Goal: Task Accomplishment & Management: Complete application form

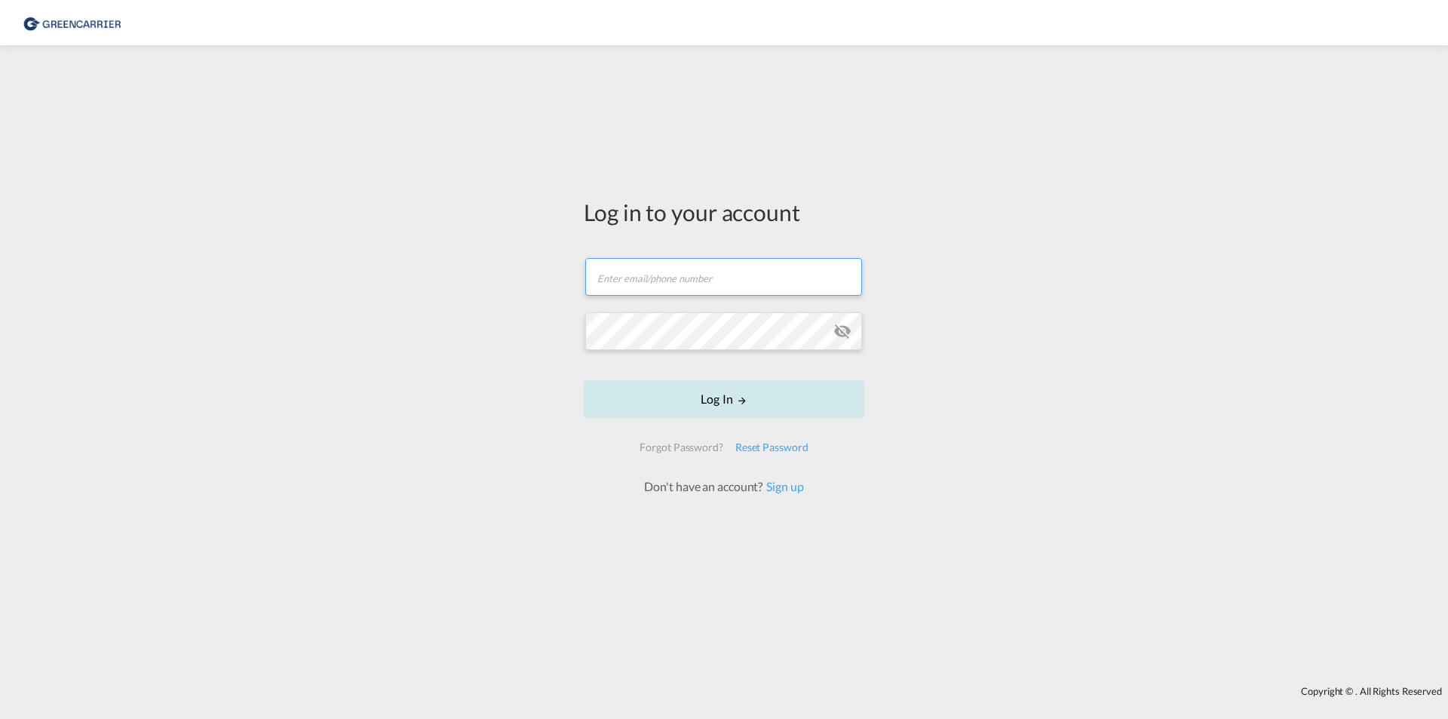
type input "[EMAIL_ADDRESS][DOMAIN_NAME]"
click at [679, 407] on button "Log In" at bounding box center [724, 399] width 281 height 38
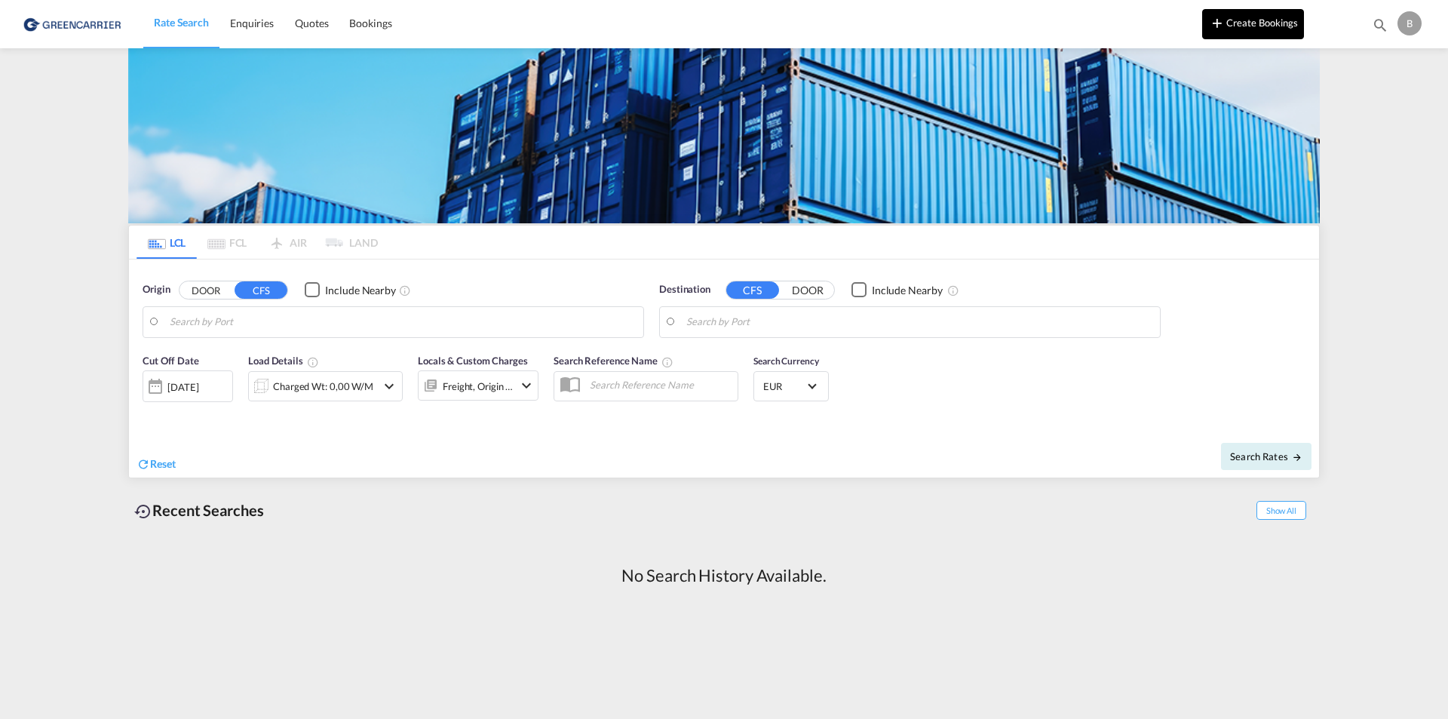
click at [1270, 27] on button "Create Bookings" at bounding box center [1253, 24] width 102 height 30
